Goal: Task Accomplishment & Management: Manage account settings

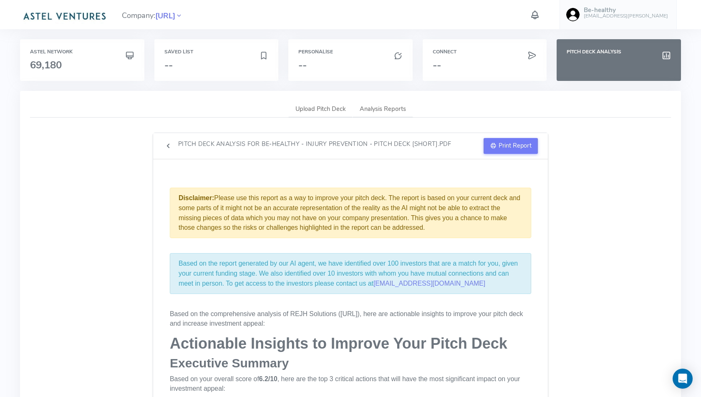
scroll to position [1624, 0]
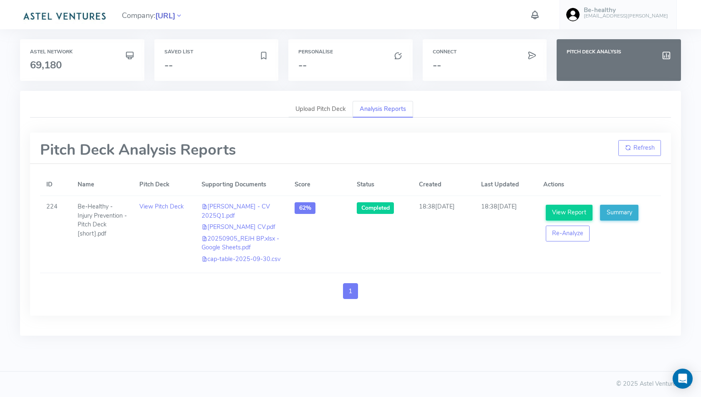
click at [175, 16] on span "[URL]" at bounding box center [165, 15] width 20 height 11
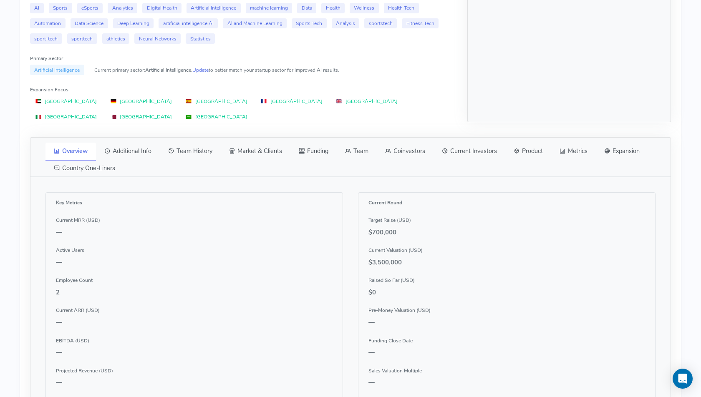
scroll to position [349, 0]
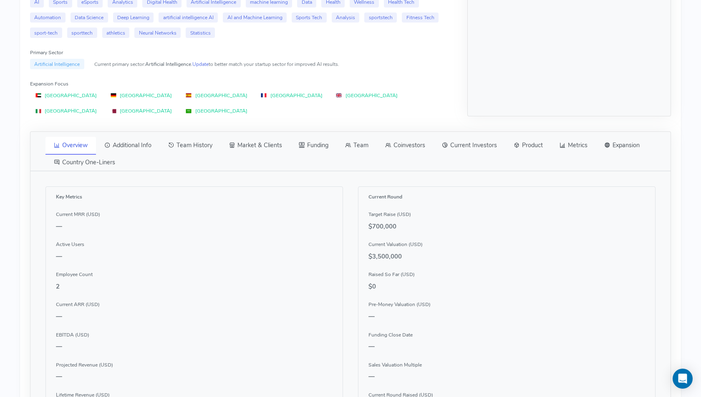
click at [361, 137] on link "Team" at bounding box center [357, 146] width 40 height 18
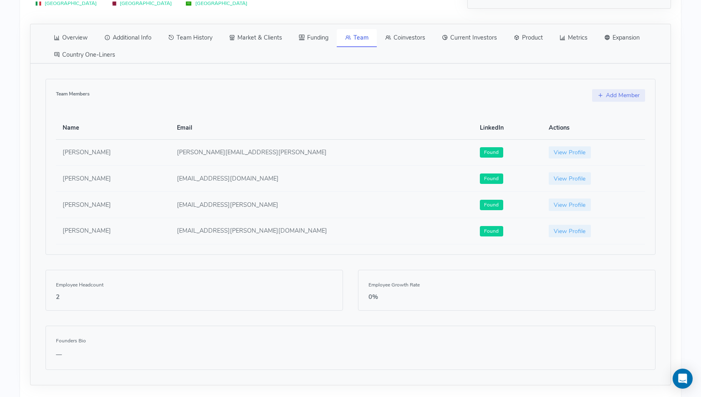
scroll to position [462, 0]
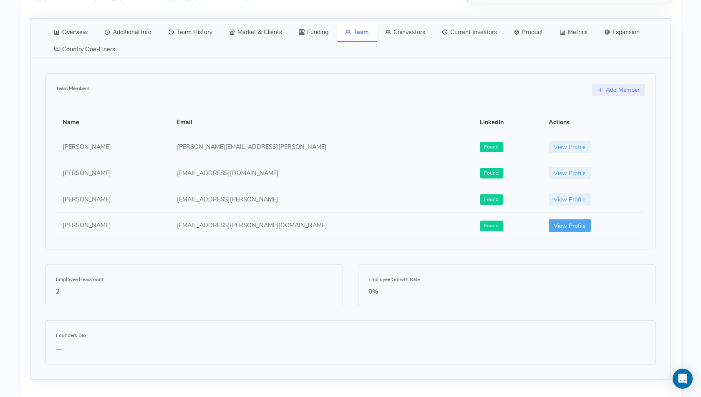
click at [549, 219] on link "View Profile" at bounding box center [570, 225] width 43 height 13
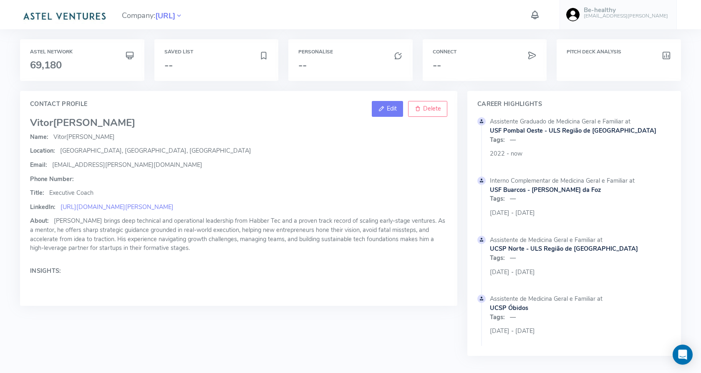
click at [386, 110] on link "Edit" at bounding box center [387, 109] width 31 height 16
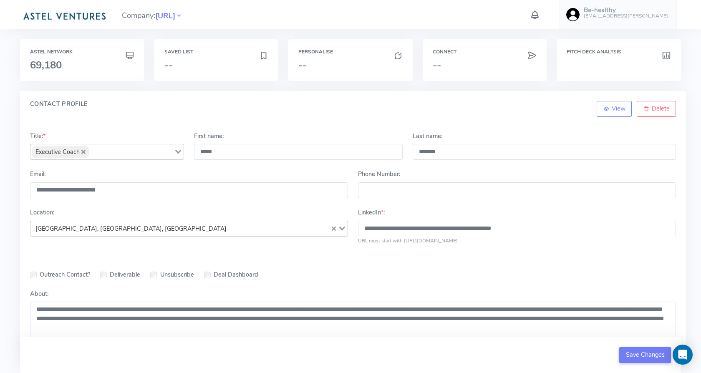
click at [342, 240] on div "Location: Coimbra, Coimbra, Portugal Loading..." at bounding box center [189, 226] width 328 height 37
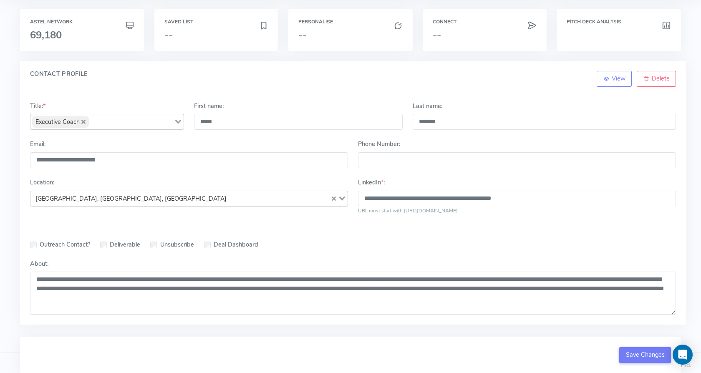
scroll to position [33, 0]
